Goal: Obtain resource: Obtain resource

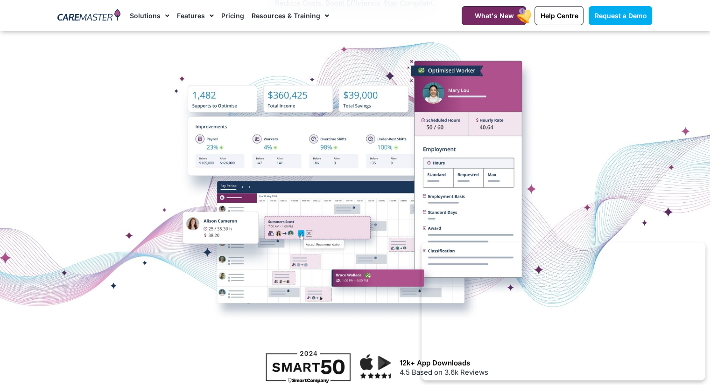
scroll to position [160, 0]
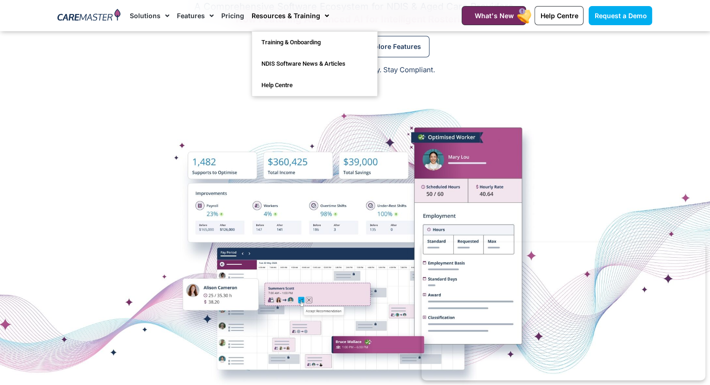
click at [297, 14] on link "Resources & Training" at bounding box center [289, 15] width 77 height 31
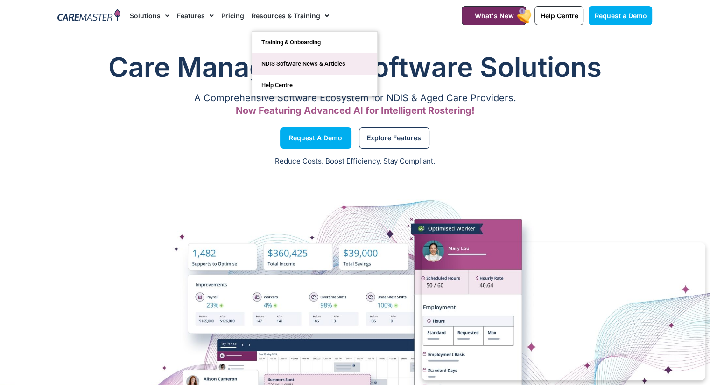
click at [289, 66] on link "NDIS Software News & Articles" at bounding box center [314, 63] width 125 height 21
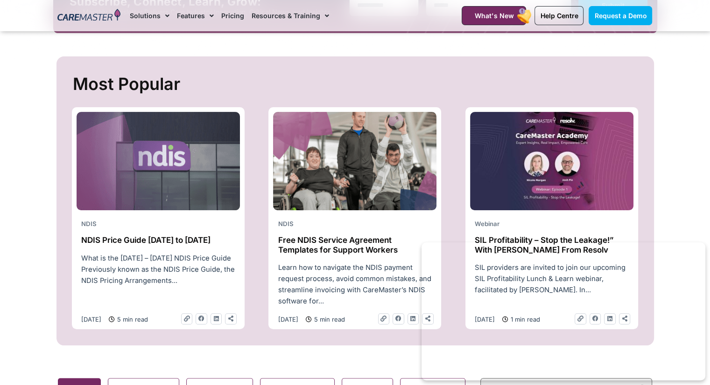
scroll to position [319, 0]
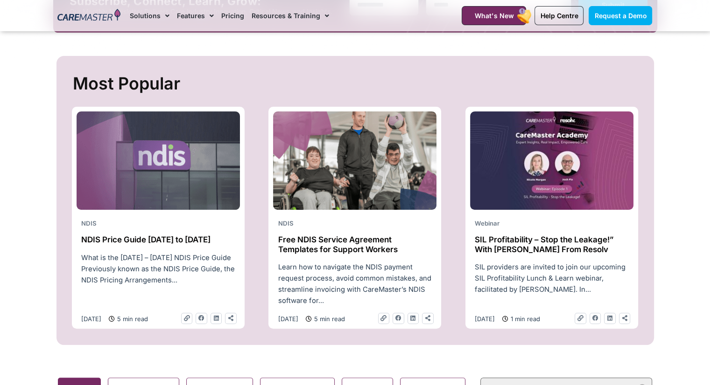
click at [362, 199] on img at bounding box center [354, 160] width 163 height 99
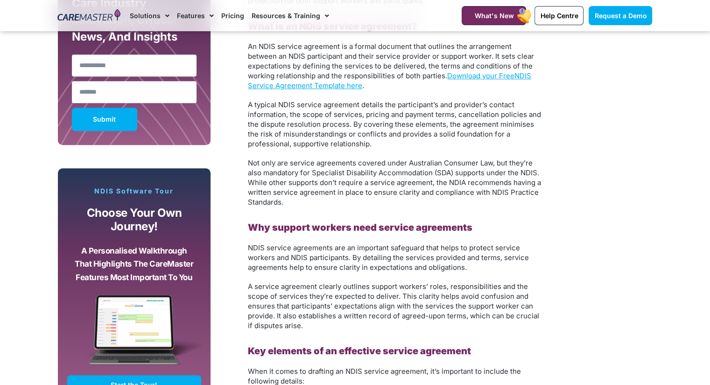
scroll to position [643, 0]
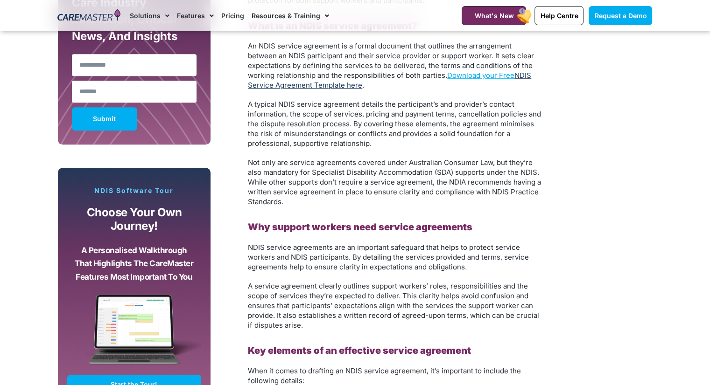
click at [341, 86] on link "NDIS Service Agreement Template here" at bounding box center [389, 80] width 283 height 19
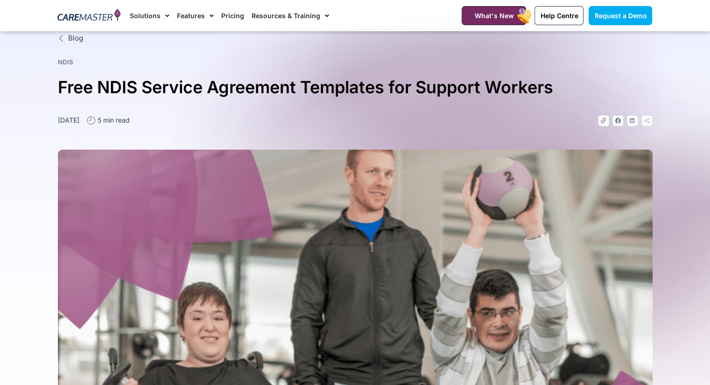
scroll to position [0, 0]
